Goal: Information Seeking & Learning: Learn about a topic

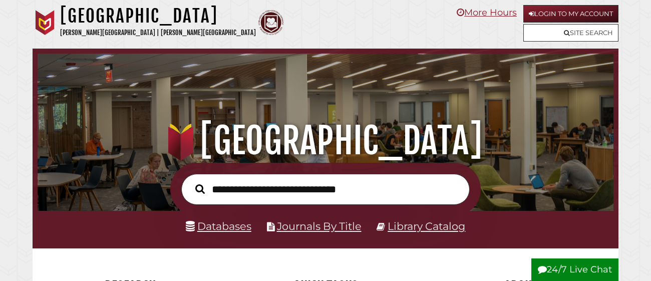
scroll to position [190, 570]
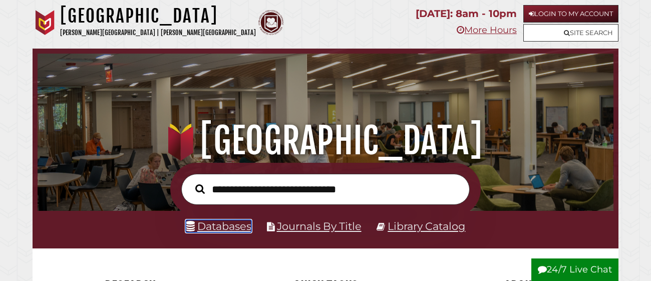
click at [213, 228] on link "Databases" at bounding box center [219, 226] width 66 height 13
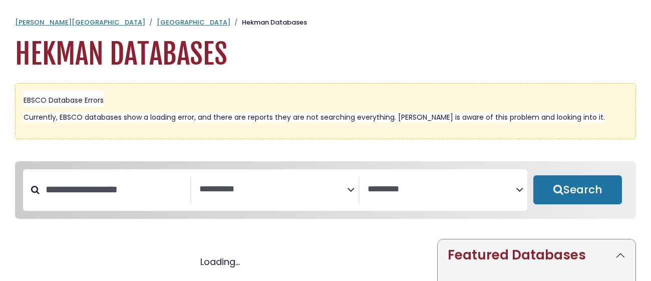
select select "Database Subject Filter"
select select "Database Vendors Filter"
click at [113, 192] on input "Search database by title or keyword" at bounding box center [115, 189] width 151 height 17
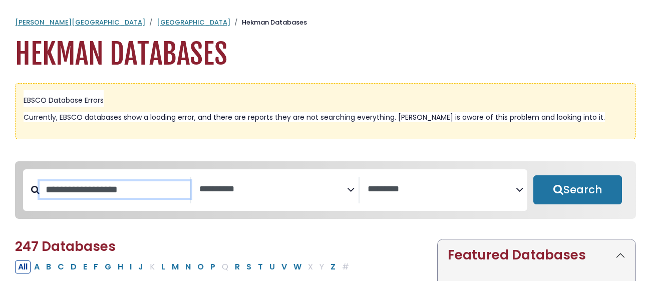
select select "Database Subject Filter"
select select "Database Vendors Filter"
type input "********"
click at [533, 175] on button "Search" at bounding box center [577, 189] width 89 height 29
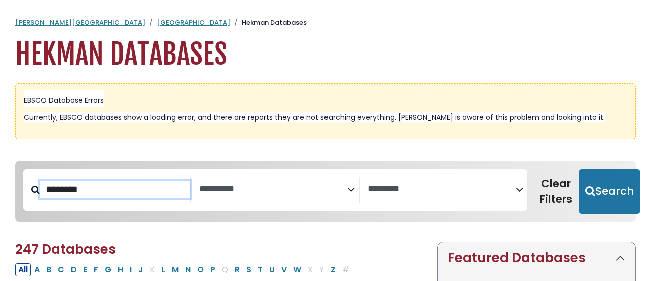
select select "Database Subject Filter"
select select "Database Vendors Filter"
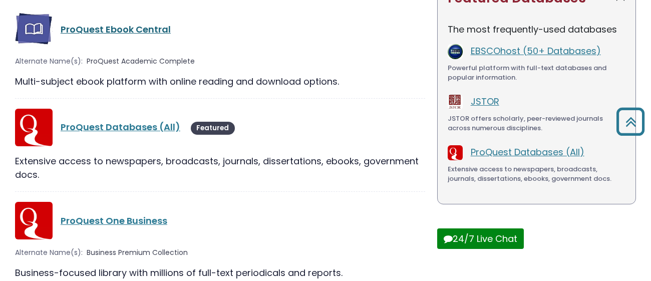
scroll to position [262, 0]
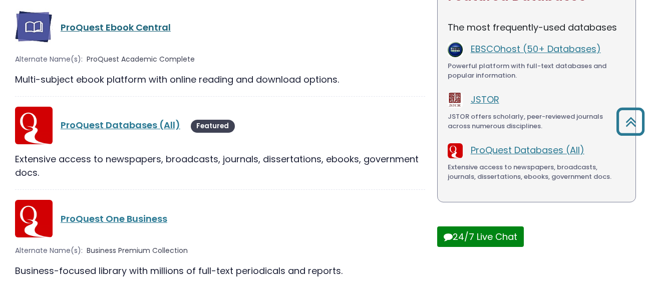
click at [118, 27] on link "ProQuest Ebook Central" at bounding box center [116, 27] width 110 height 13
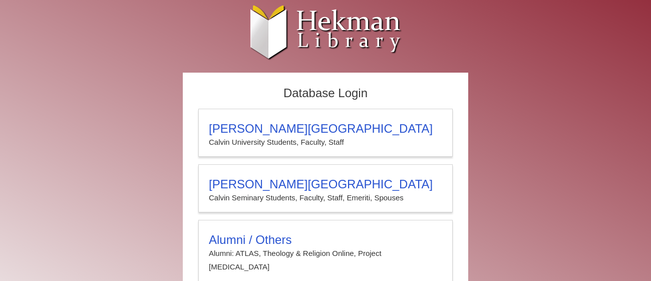
scroll to position [38, 0]
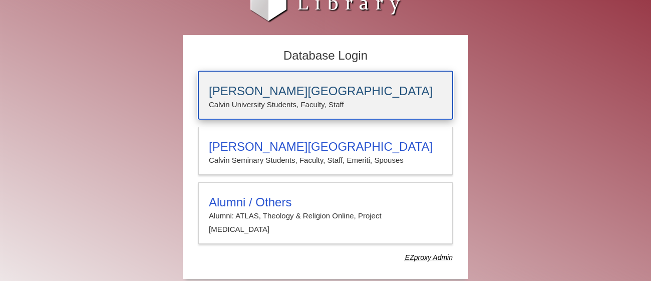
click at [229, 93] on h3 "[PERSON_NAME][GEOGRAPHIC_DATA]" at bounding box center [325, 91] width 233 height 14
